Goal: Find specific page/section: Find specific page/section

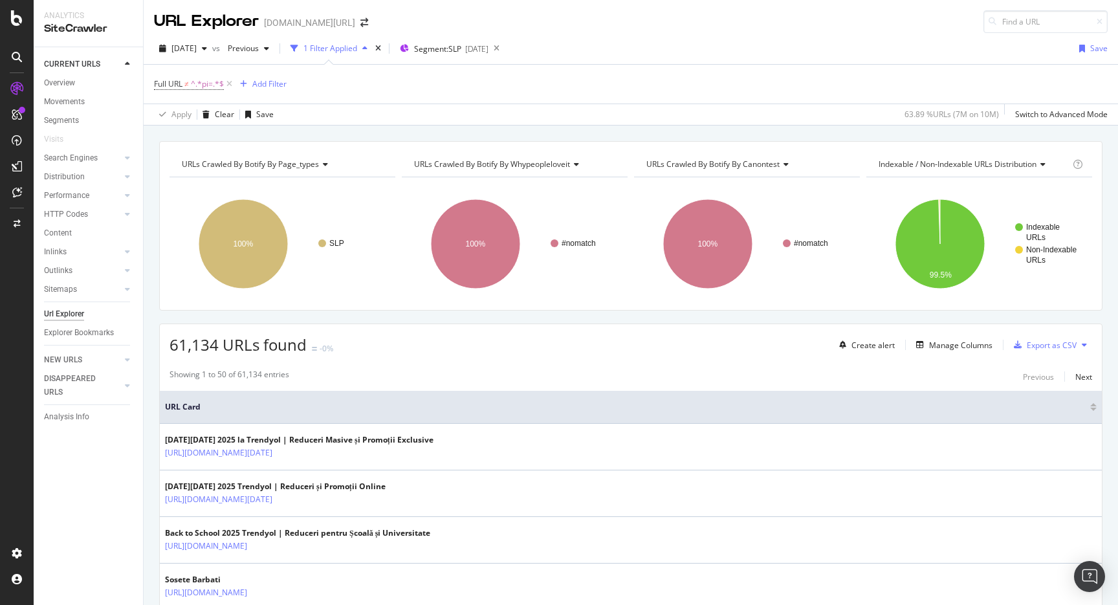
click at [590, 35] on div "[DATE] vs Previous 1 Filter Applied Segment: SLP [DATE] Save Full URL ≠ ^.*pi=.…" at bounding box center [631, 79] width 974 height 92
click at [273, 83] on div "Add Filter" at bounding box center [269, 83] width 34 height 11
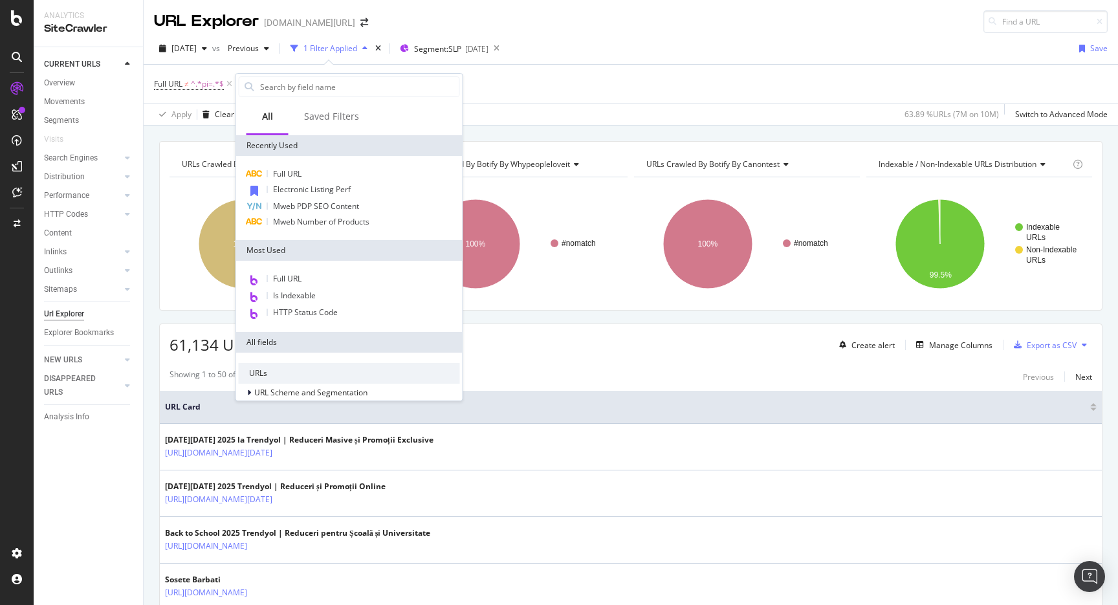
click at [593, 62] on div "[DATE] vs Previous 1 Filter Applied Segment: SLP [DATE] Save" at bounding box center [631, 51] width 974 height 26
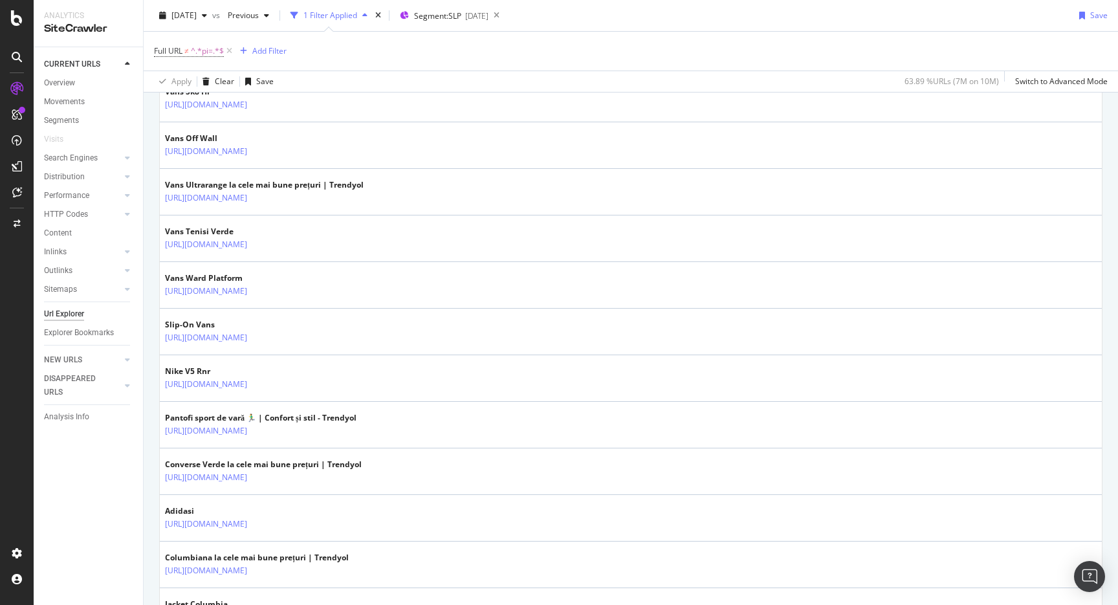
scroll to position [1198, 0]
